Goal: Task Accomplishment & Management: Use online tool/utility

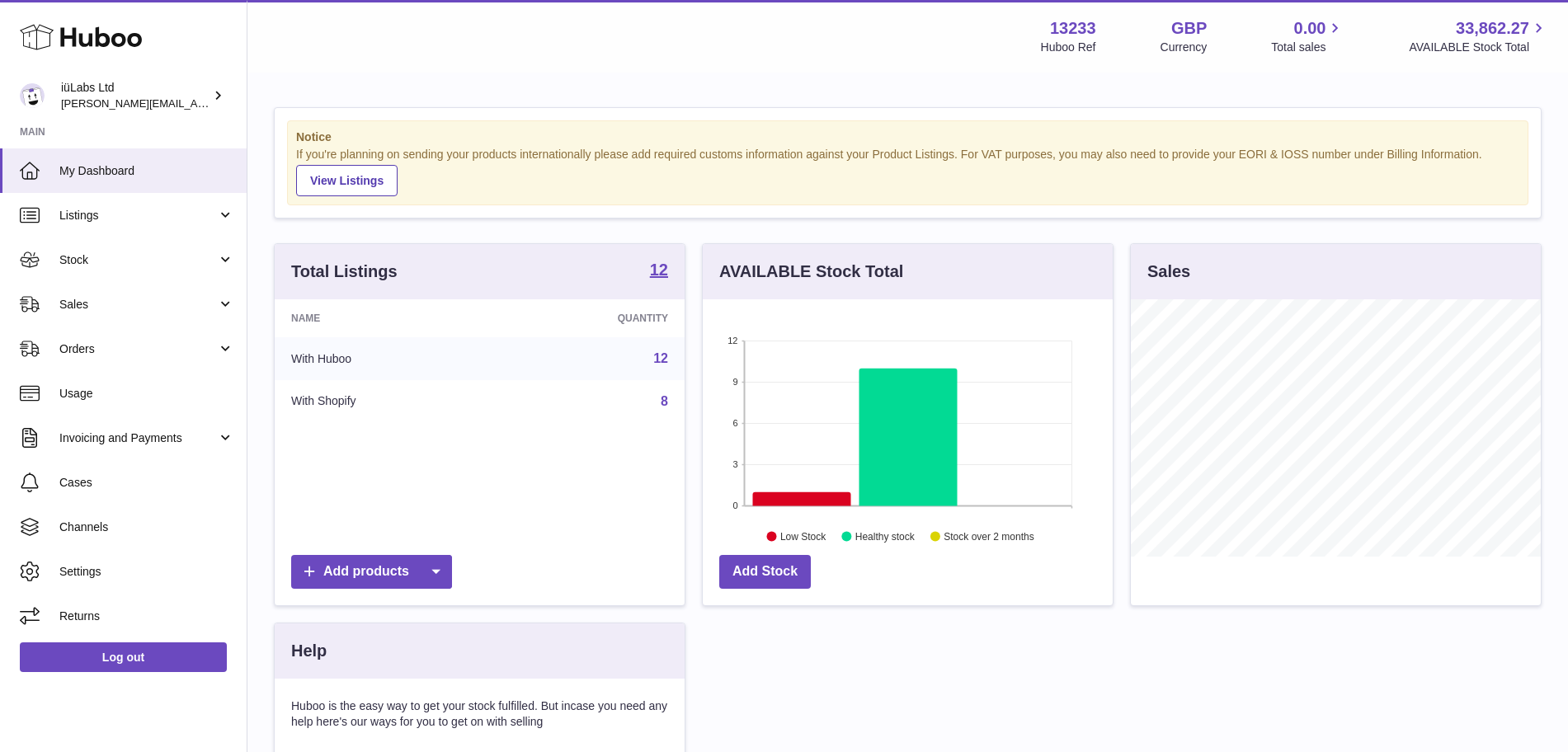
scroll to position [257, 410]
click at [138, 285] on link "Sales" at bounding box center [123, 305] width 247 height 45
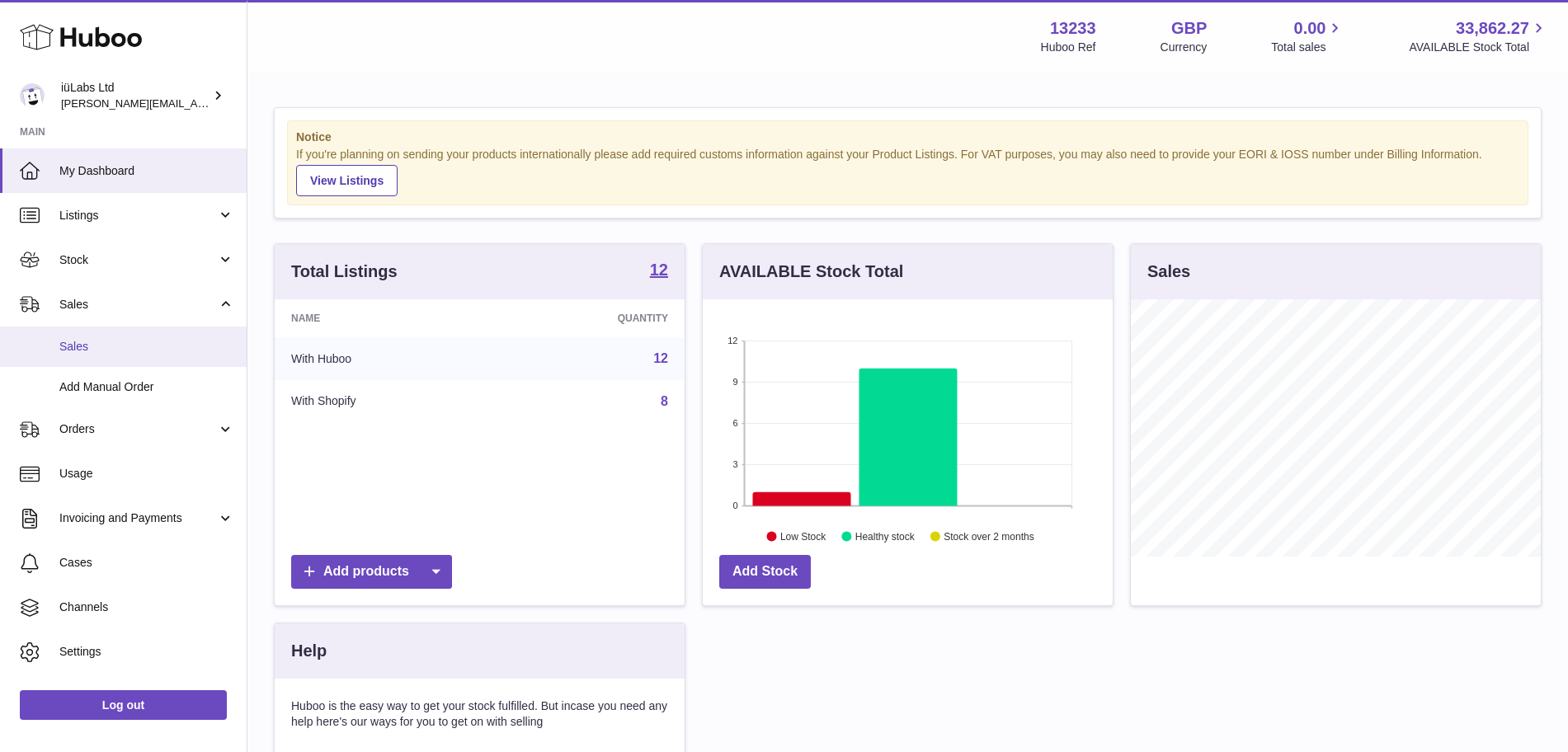
click at [148, 339] on span "Sales" at bounding box center [146, 347] width 175 height 15
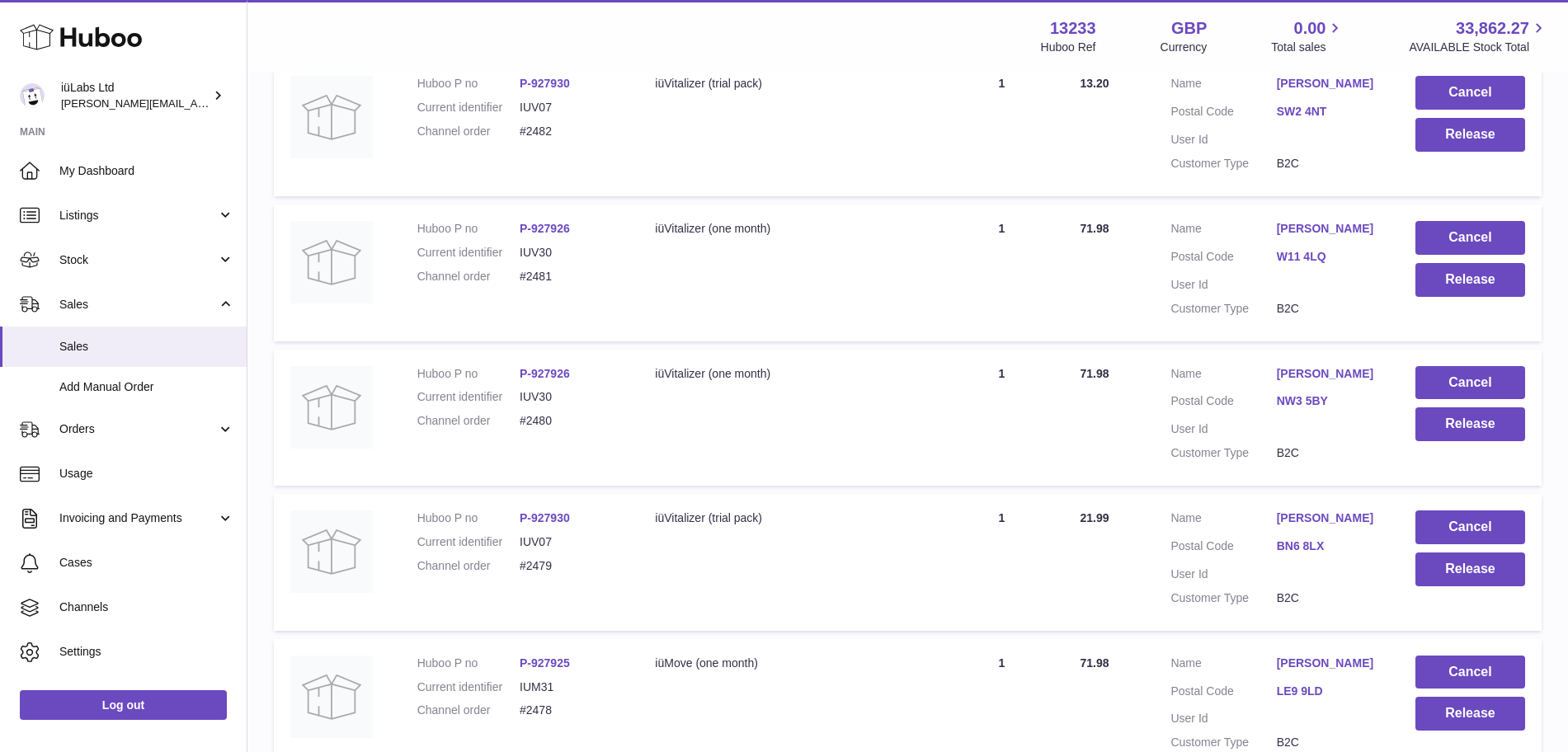
scroll to position [104, 0]
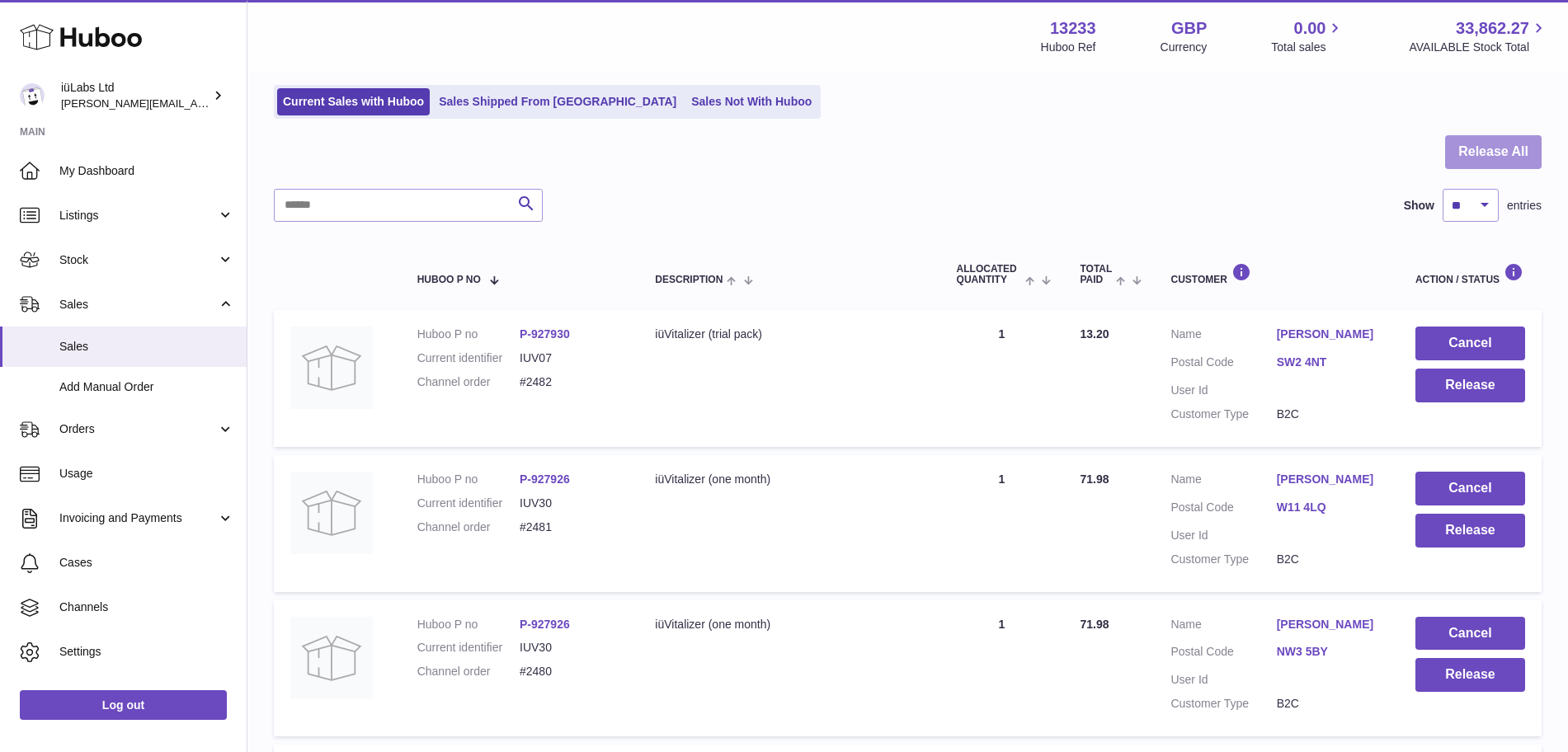
click at [1484, 153] on button "Release All" at bounding box center [1493, 151] width 96 height 34
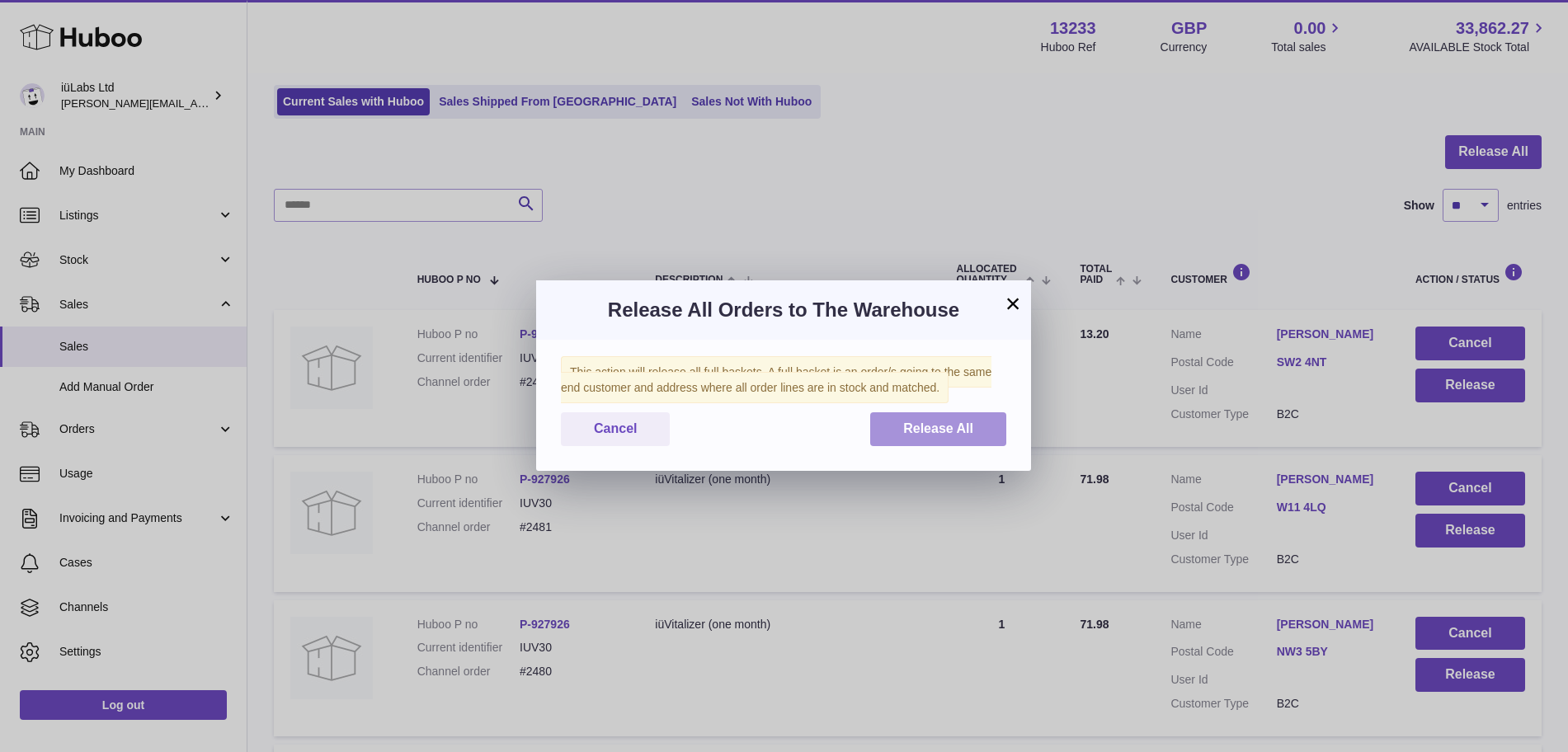
drag, startPoint x: 915, startPoint y: 423, endPoint x: 886, endPoint y: 402, distance: 35.8
click at [914, 424] on span "Release All" at bounding box center [938, 428] width 70 height 14
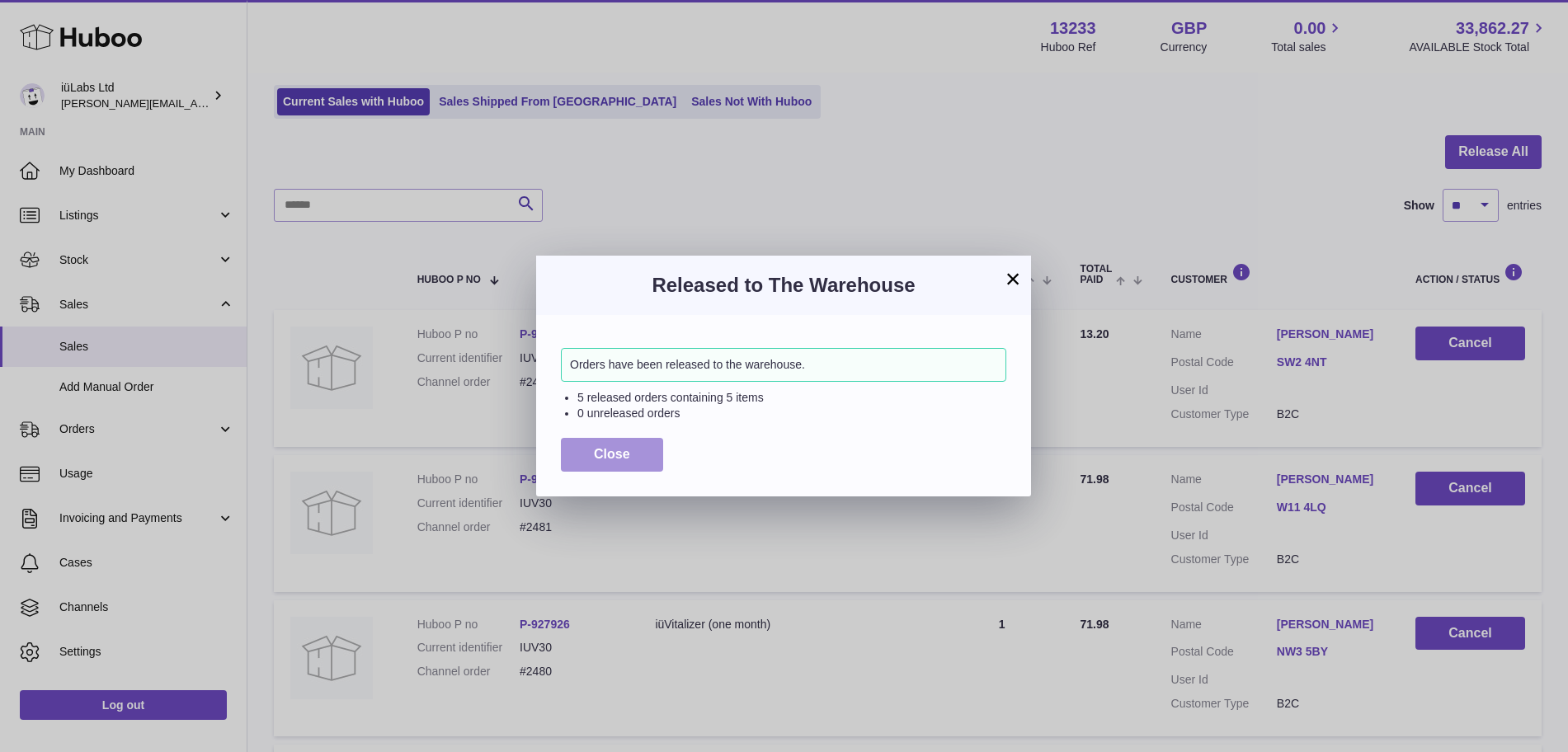
click at [589, 451] on button "Close" at bounding box center [612, 454] width 102 height 34
